Goal: Check status: Check status

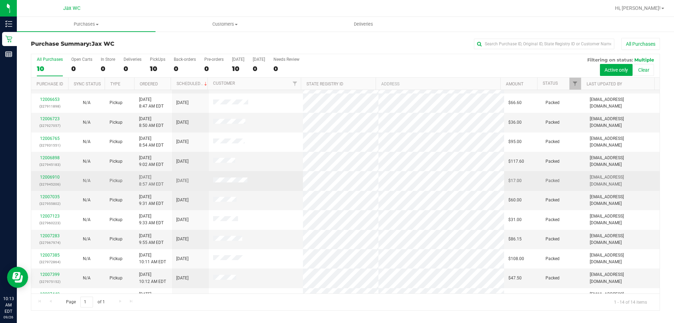
scroll to position [69, 0]
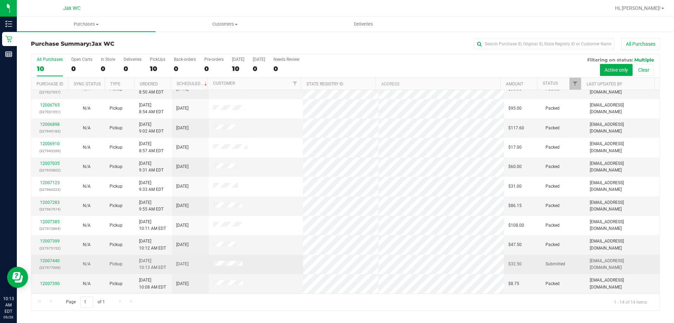
click at [50, 264] on div "12007440 (327977306)" at bounding box center [49, 263] width 28 height 13
click at [46, 260] on link "12007440" at bounding box center [50, 260] width 20 height 5
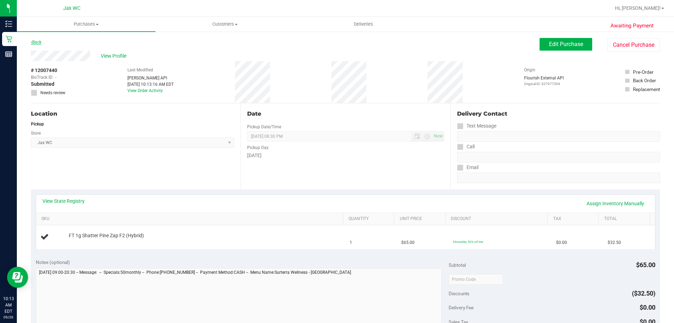
click at [34, 43] on link "Back" at bounding box center [36, 42] width 11 height 5
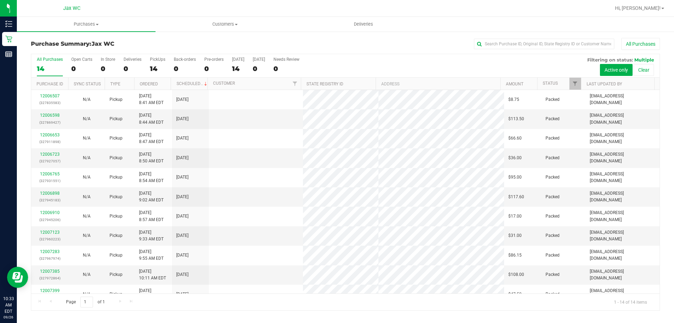
scroll to position [69, 0]
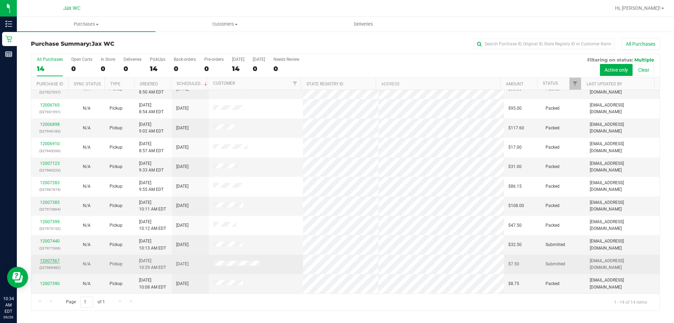
click at [48, 260] on link "12007567" at bounding box center [50, 260] width 20 height 5
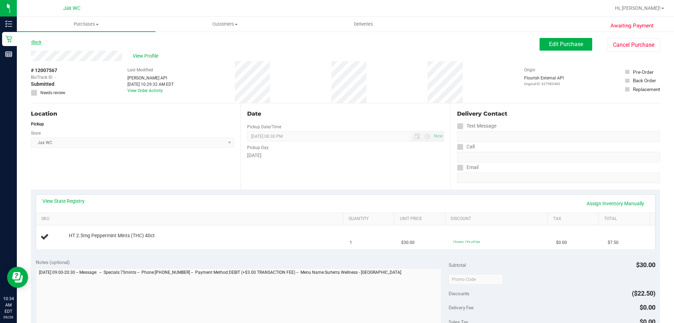
click at [39, 42] on link "Back" at bounding box center [36, 42] width 11 height 5
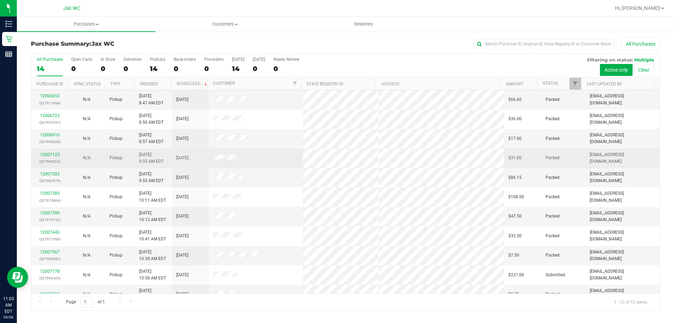
scroll to position [30, 0]
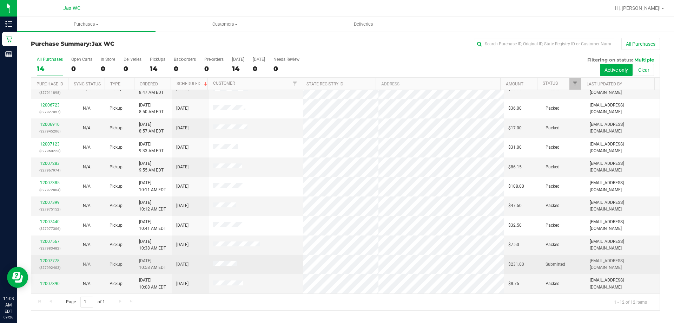
click at [47, 258] on link "12007778" at bounding box center [50, 260] width 20 height 5
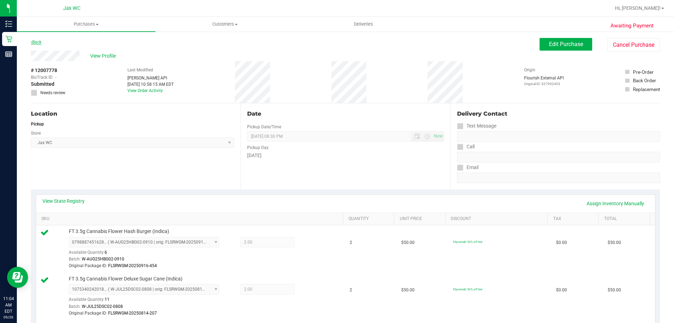
click at [37, 42] on link "Back" at bounding box center [36, 42] width 11 height 5
